Goal: Check status: Check status

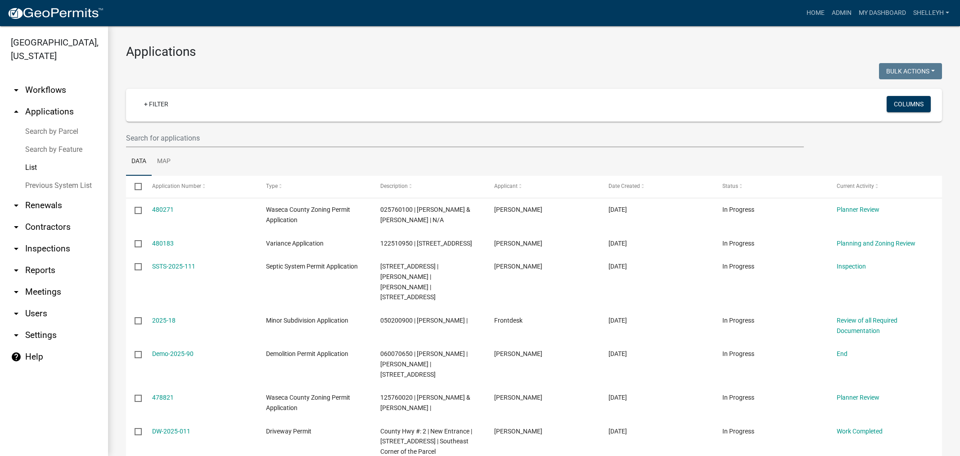
select select "1: 25"
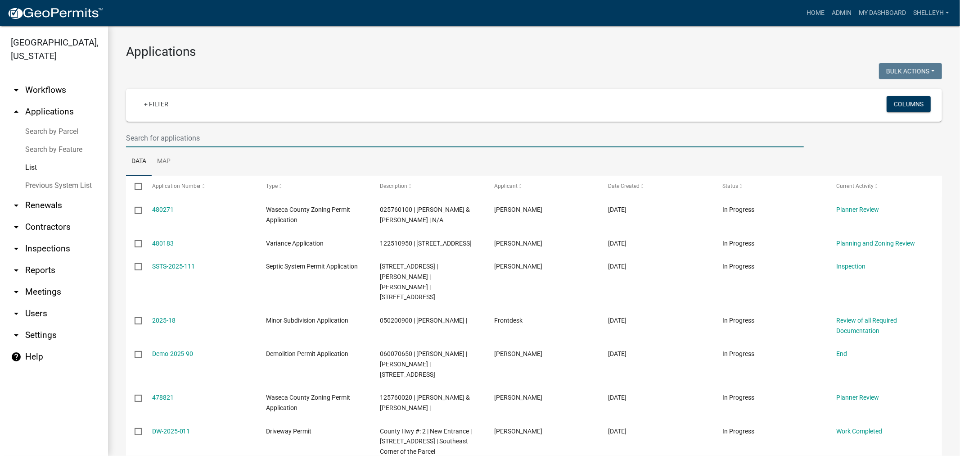
click at [176, 134] on input "text" at bounding box center [465, 138] width 678 height 18
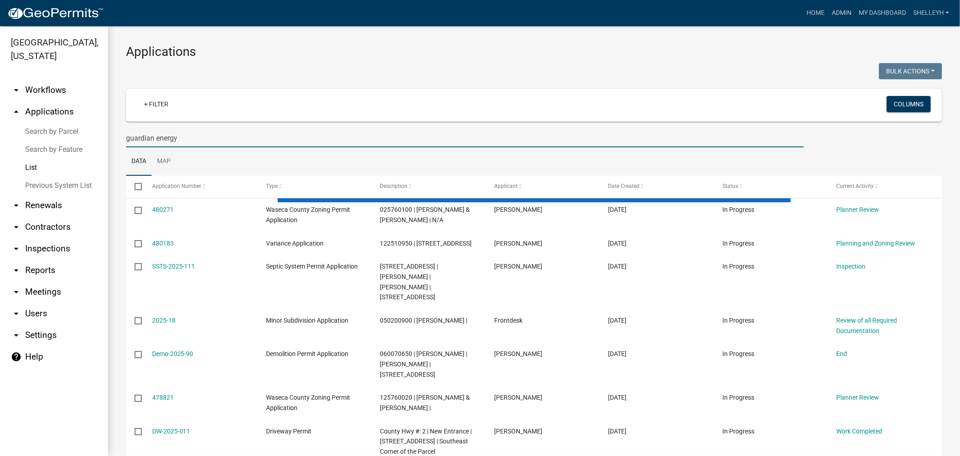
type input "guardian energy"
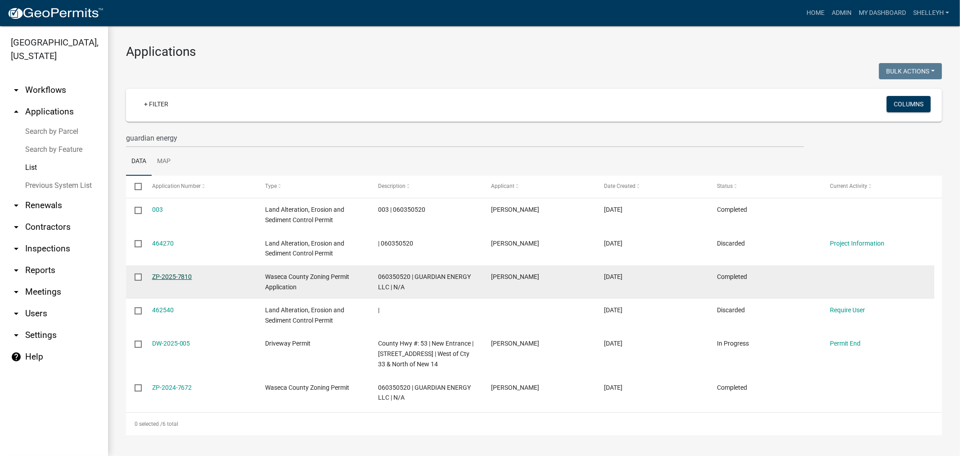
click at [179, 276] on link "ZP-2025-7810" at bounding box center [172, 276] width 40 height 7
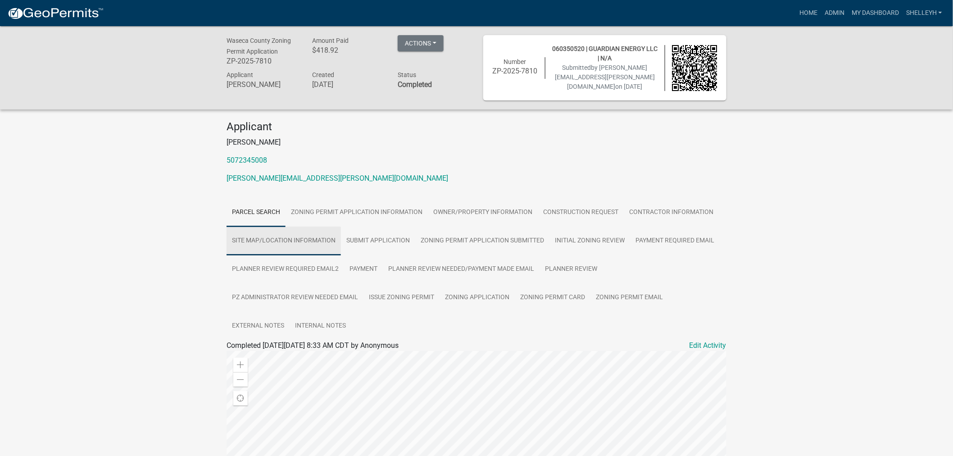
click at [310, 237] on link "Site Map/Location Information" at bounding box center [283, 240] width 114 height 29
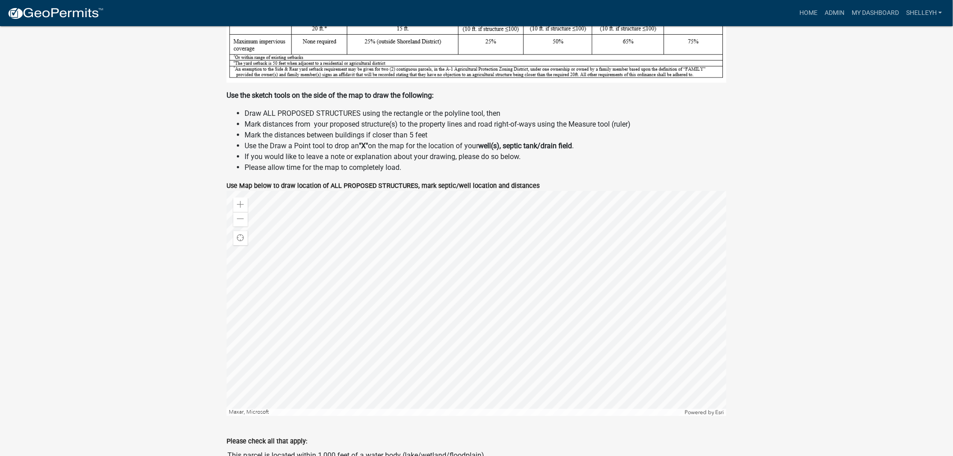
scroll to position [550, 0]
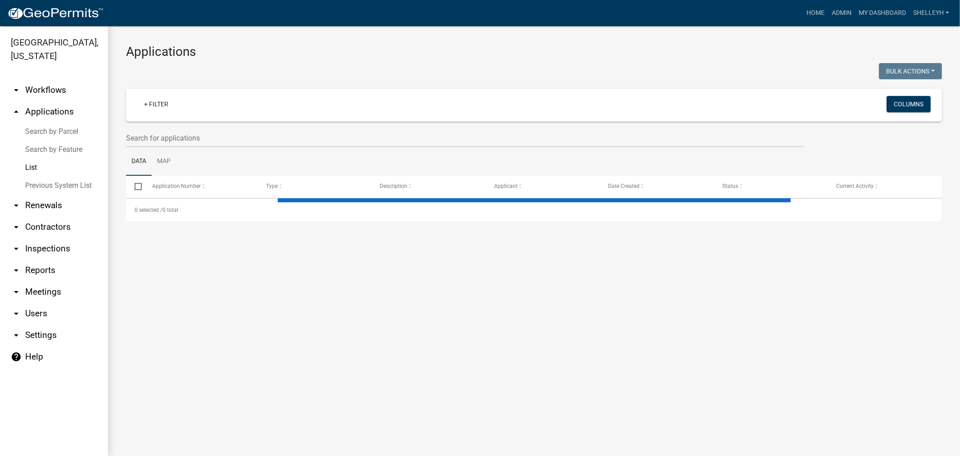
select select "1: 25"
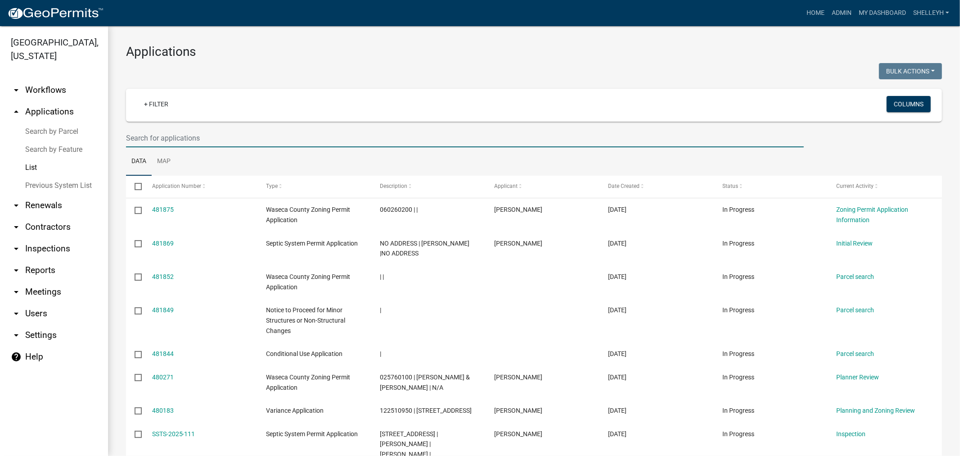
click at [181, 136] on input "text" at bounding box center [465, 138] width 678 height 18
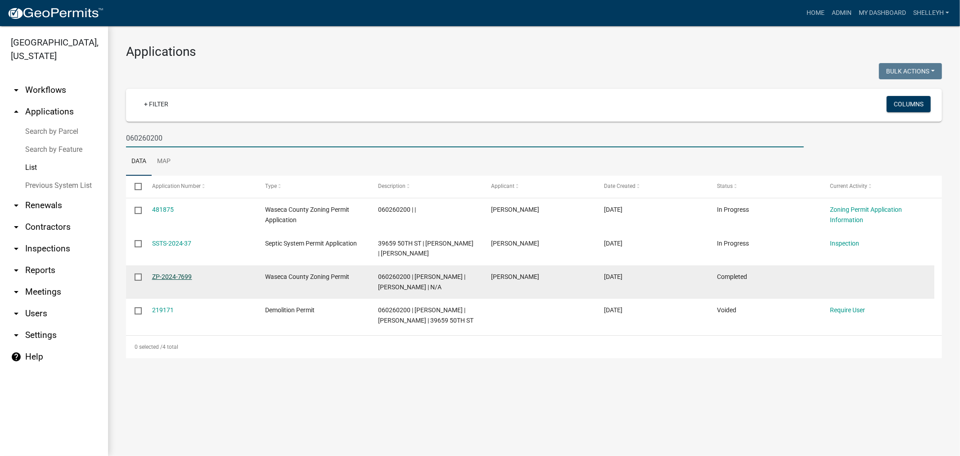
type input "060260200"
click at [167, 280] on link "ZP-2024-7699" at bounding box center [172, 276] width 40 height 7
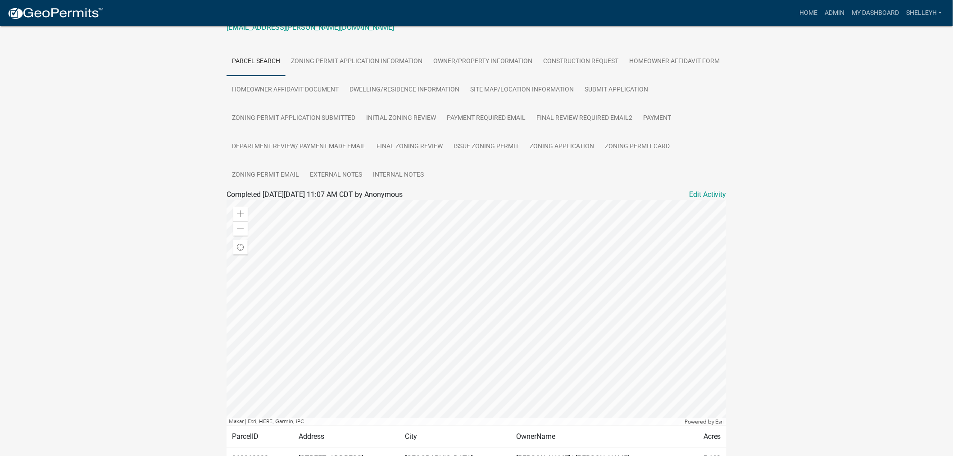
scroll to position [150, 0]
click at [807, 12] on link "Home" at bounding box center [808, 13] width 25 height 17
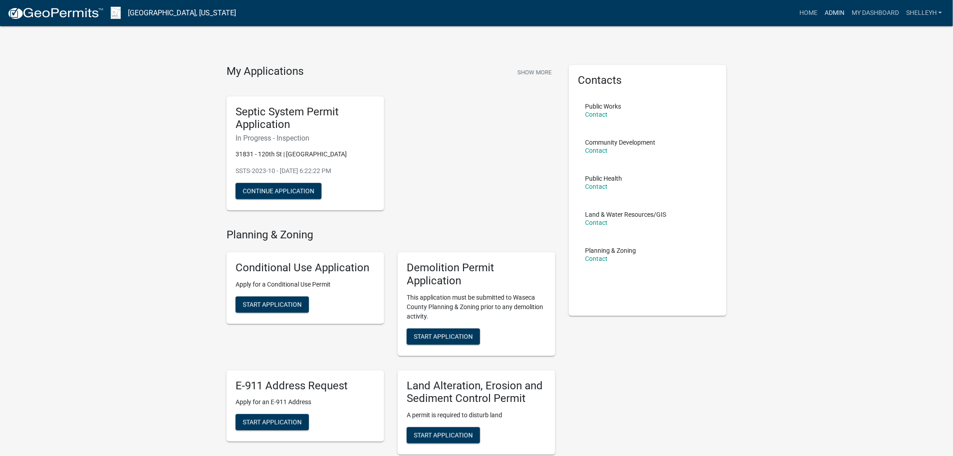
click at [832, 14] on link "Admin" at bounding box center [834, 13] width 27 height 17
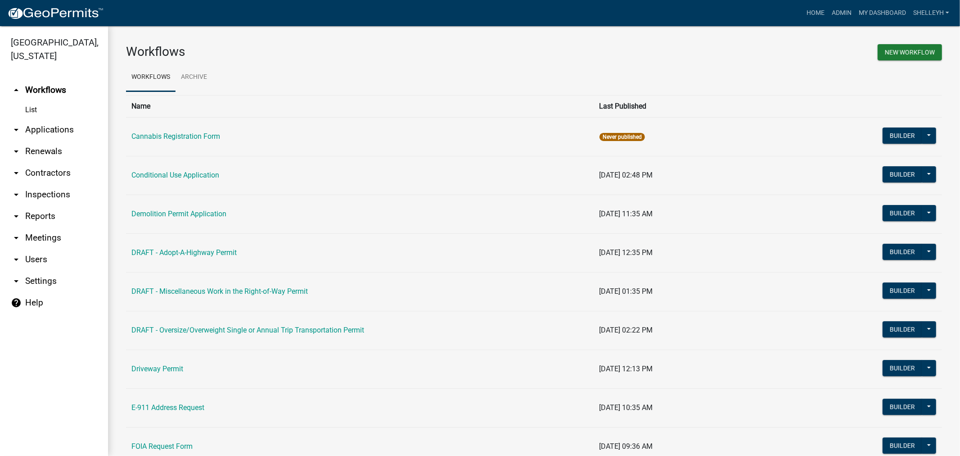
click at [37, 150] on link "arrow_drop_down Renewals" at bounding box center [54, 151] width 108 height 22
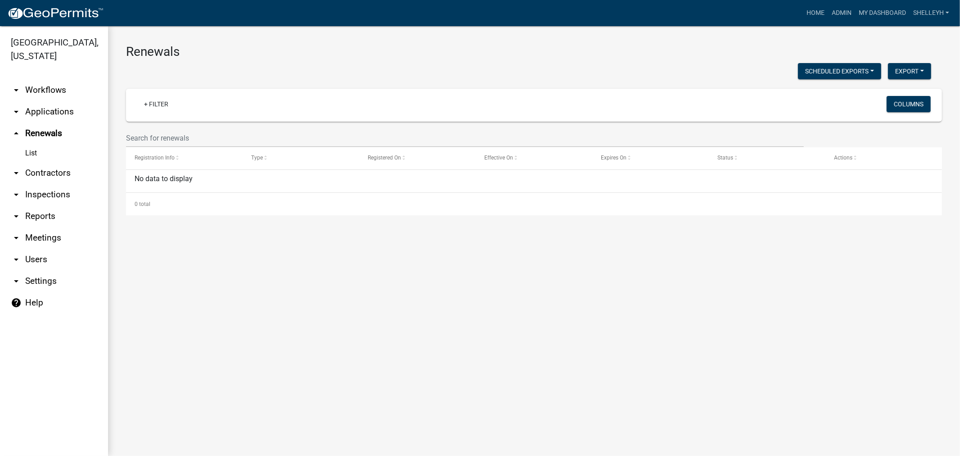
click at [39, 106] on link "arrow_drop_down Applications" at bounding box center [54, 112] width 108 height 22
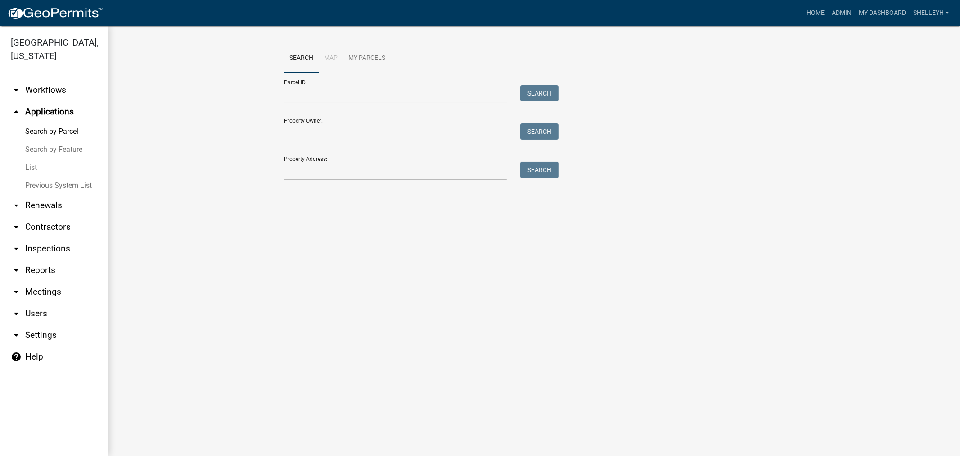
click at [30, 168] on link "List" at bounding box center [54, 168] width 108 height 18
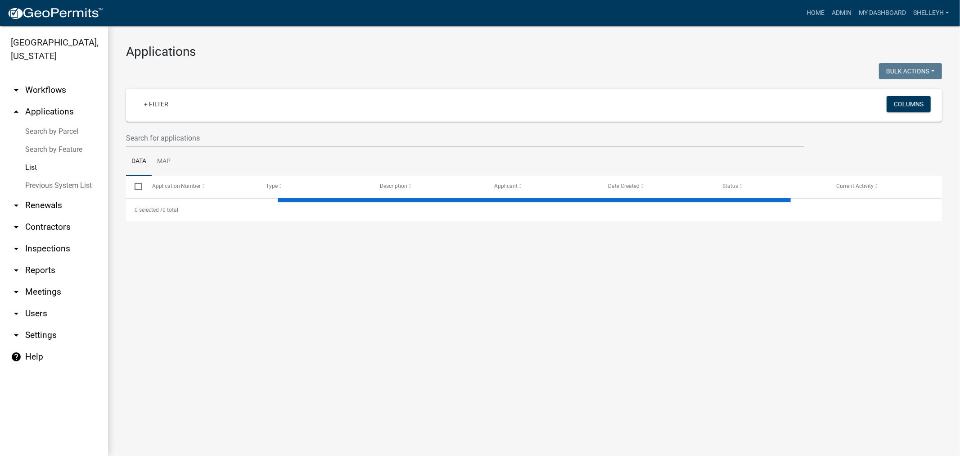
select select "1: 25"
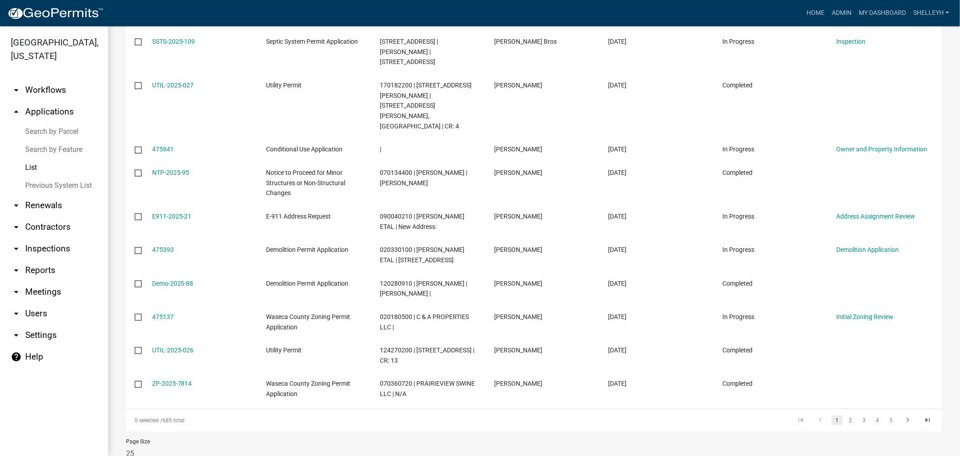
scroll to position [742, 0]
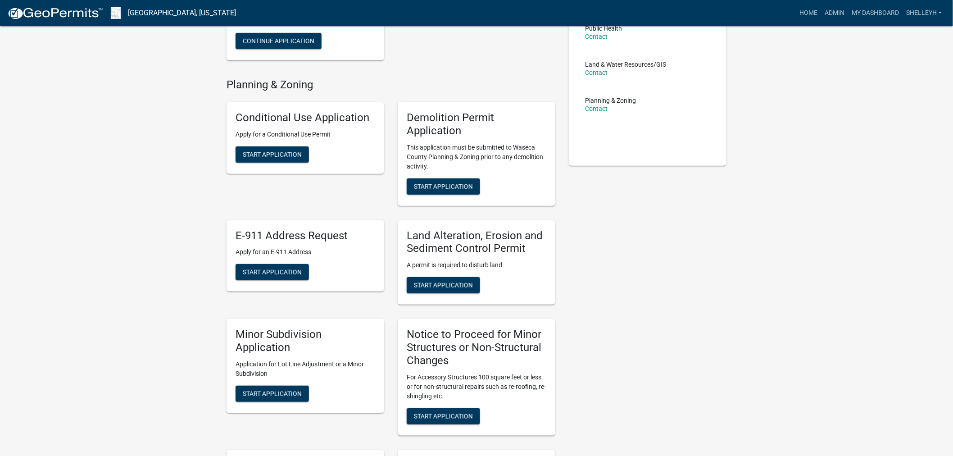
scroll to position [200, 0]
